Goal: Task Accomplishment & Management: Manage account settings

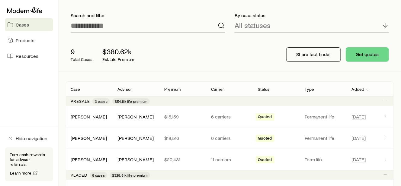
scroll to position [91, 0]
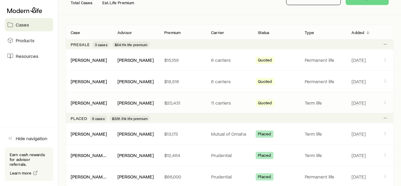
click at [169, 101] on p "$20,431" at bounding box center [182, 103] width 37 height 6
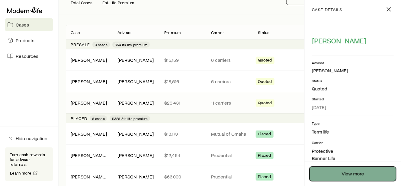
click at [363, 175] on link "View more" at bounding box center [352, 174] width 87 height 14
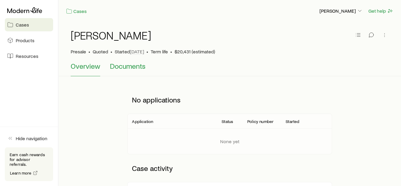
click at [132, 67] on span "Documents" at bounding box center [128, 66] width 36 height 8
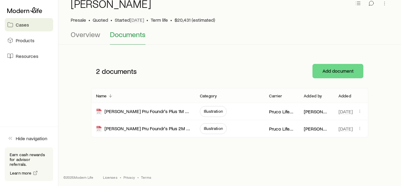
scroll to position [33, 0]
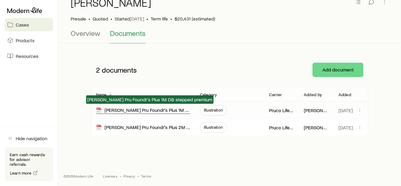
click at [164, 110] on div "[PERSON_NAME] Pru Foundr's Plus 1M DB stepped premium" at bounding box center [143, 110] width 94 height 7
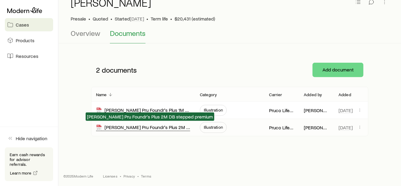
click at [159, 126] on div "[PERSON_NAME] Pru Foundr's Plus 2M DB stepped premium" at bounding box center [143, 127] width 94 height 7
